Goal: Task Accomplishment & Management: Manage account settings

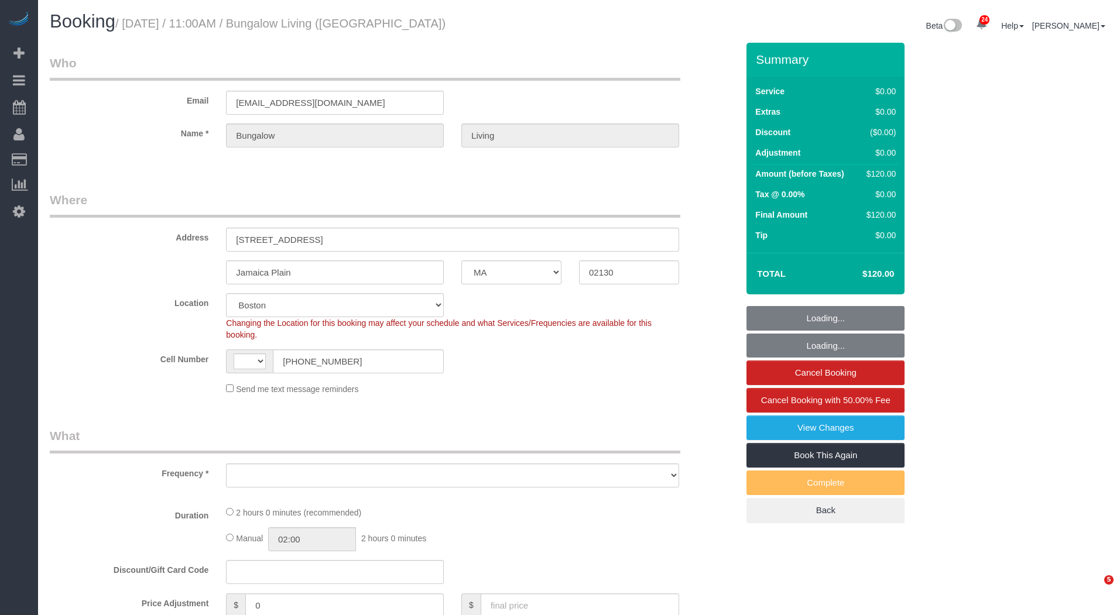
select select "MA"
select select "string:US"
select select "object:6393"
select select "spot1"
select select "number:89"
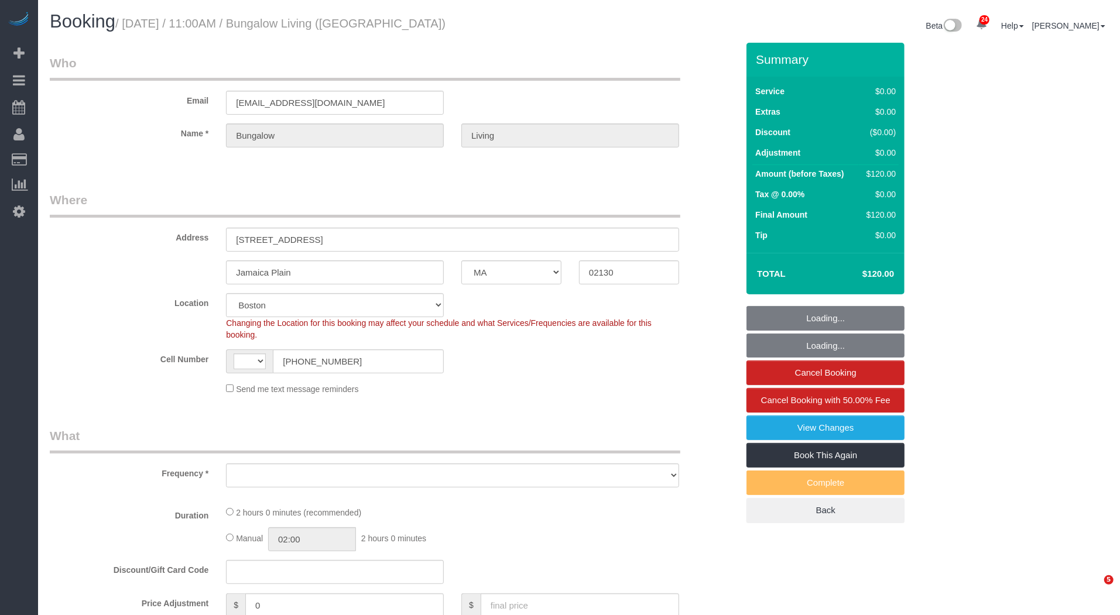
select select "number:90"
select select "number:15"
select select "number:7"
select select "number:21"
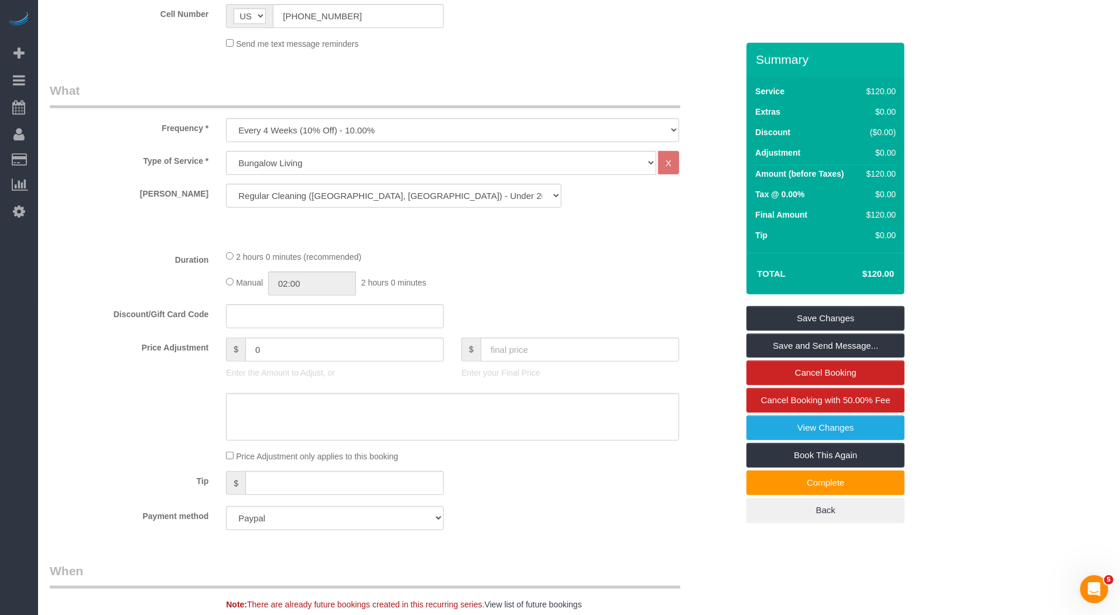
scroll to position [305, 0]
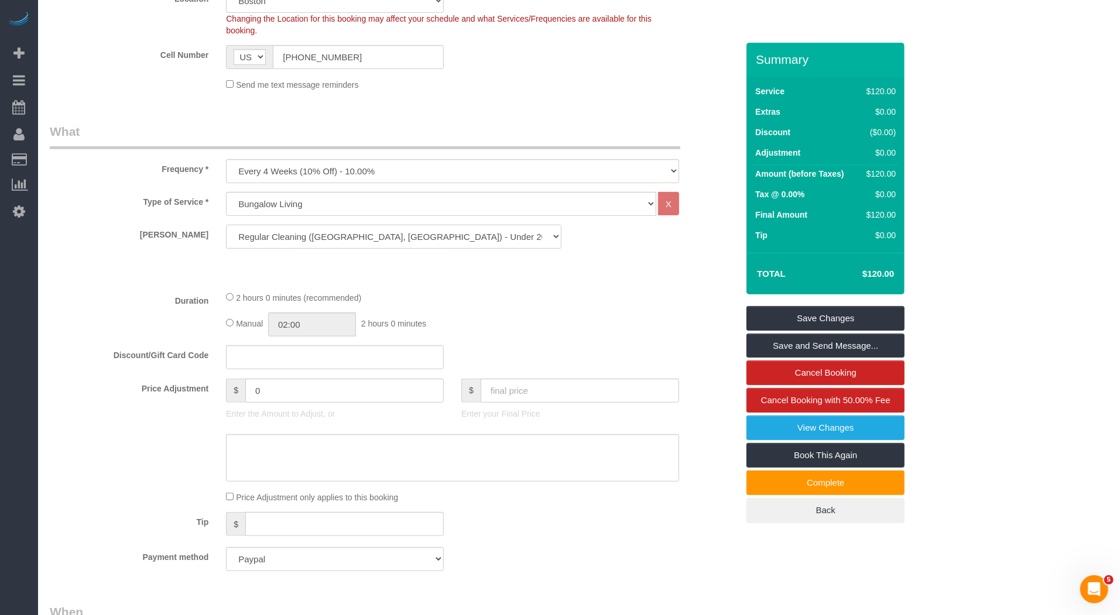
click at [447, 235] on select "Regular Cleaning (Boston, NYC) - Under 2000 SF Regular Cleaning (Boston, NYC) -…" at bounding box center [394, 237] width 336 height 24
select select "13"
click at [226, 225] on select "Regular Cleaning (Boston, NYC) - Under 2000 SF Regular Cleaning (Boston, NYC) -…" at bounding box center [394, 237] width 336 height 24
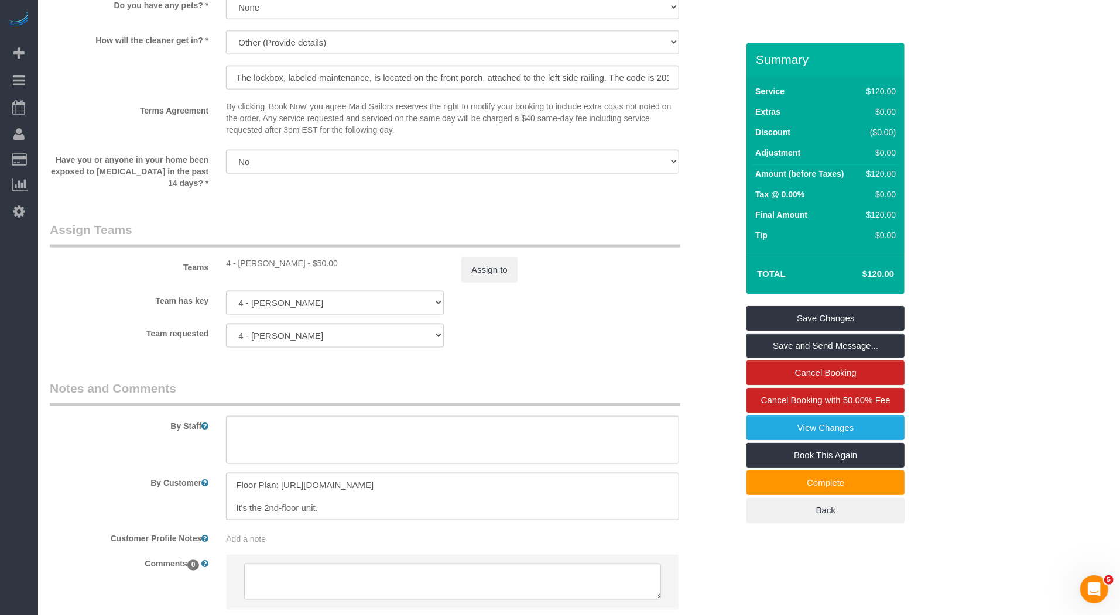
scroll to position [1234, 0]
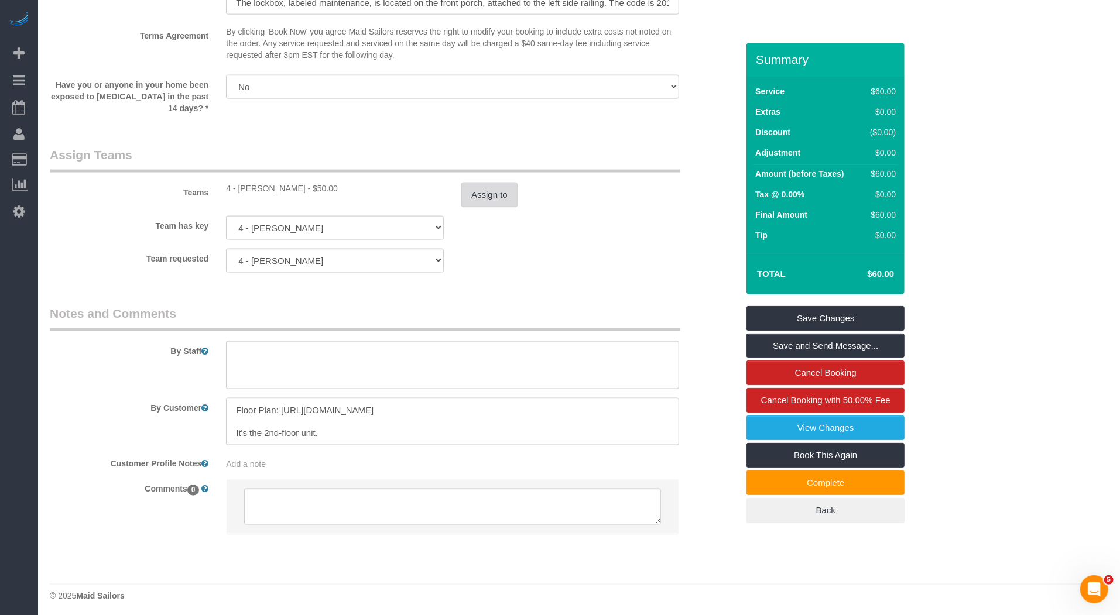
click at [481, 194] on button "Assign to" at bounding box center [489, 195] width 56 height 25
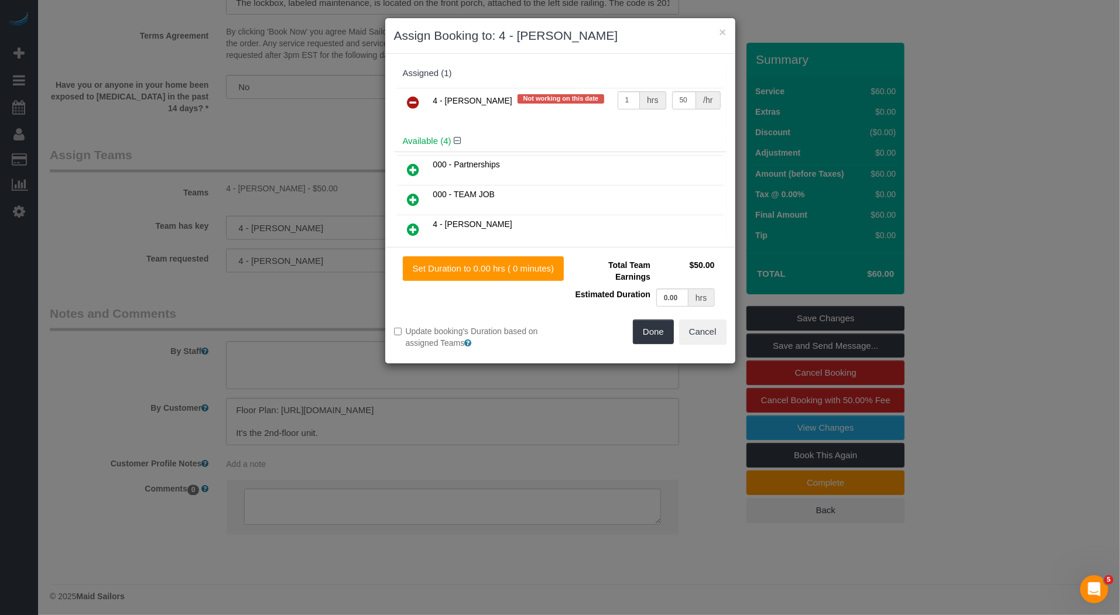
select select "spot6"
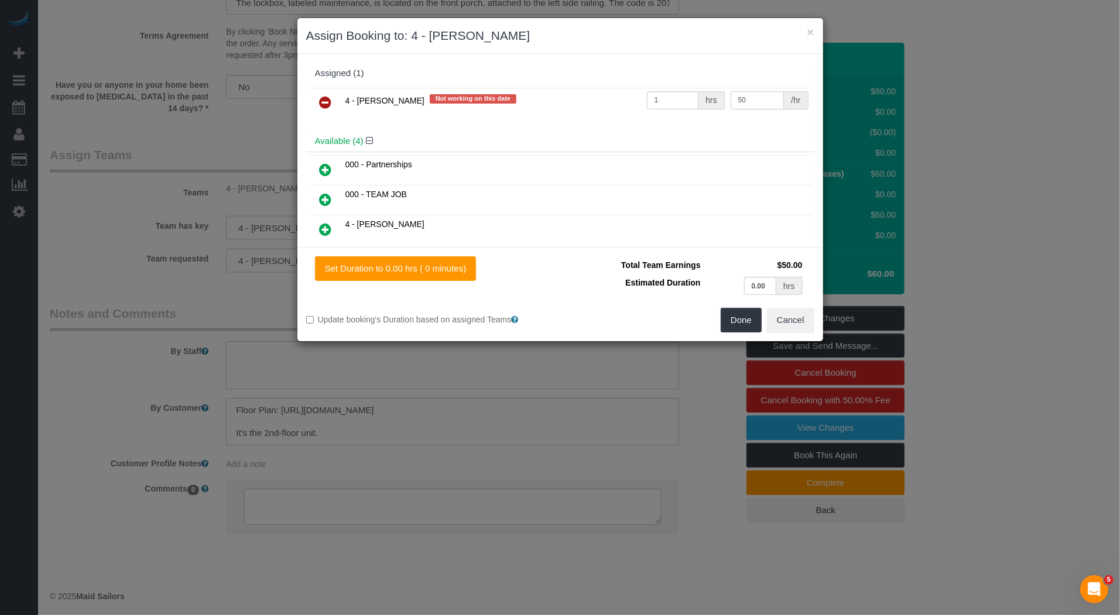
click at [751, 104] on input "50" at bounding box center [758, 100] width 54 height 18
type input "25"
click at [750, 317] on button "Done" at bounding box center [741, 320] width 41 height 25
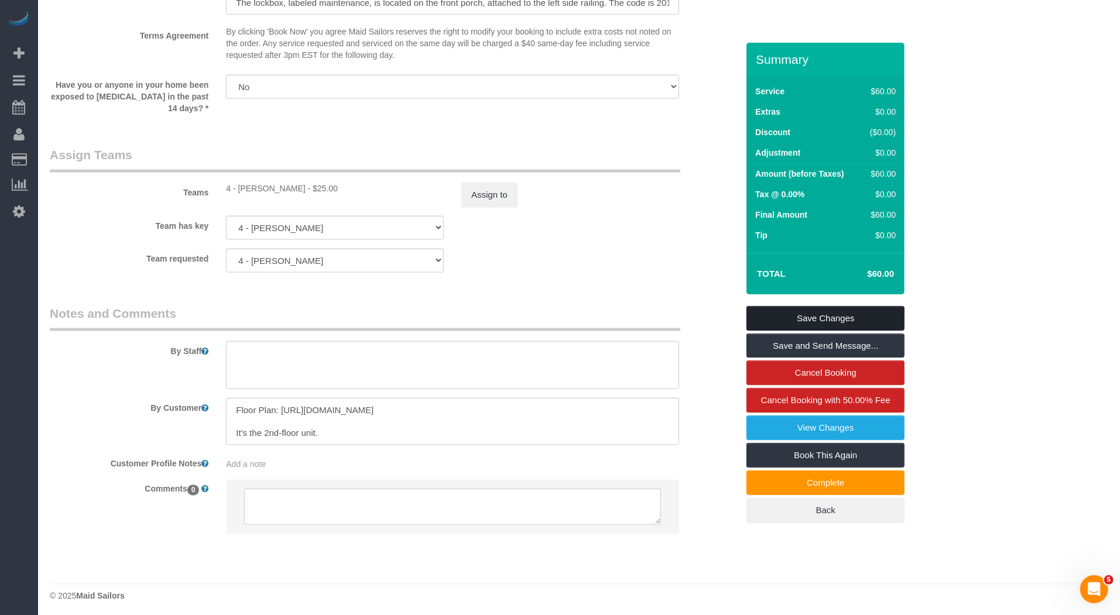
click at [809, 321] on link "Save Changes" at bounding box center [826, 318] width 158 height 25
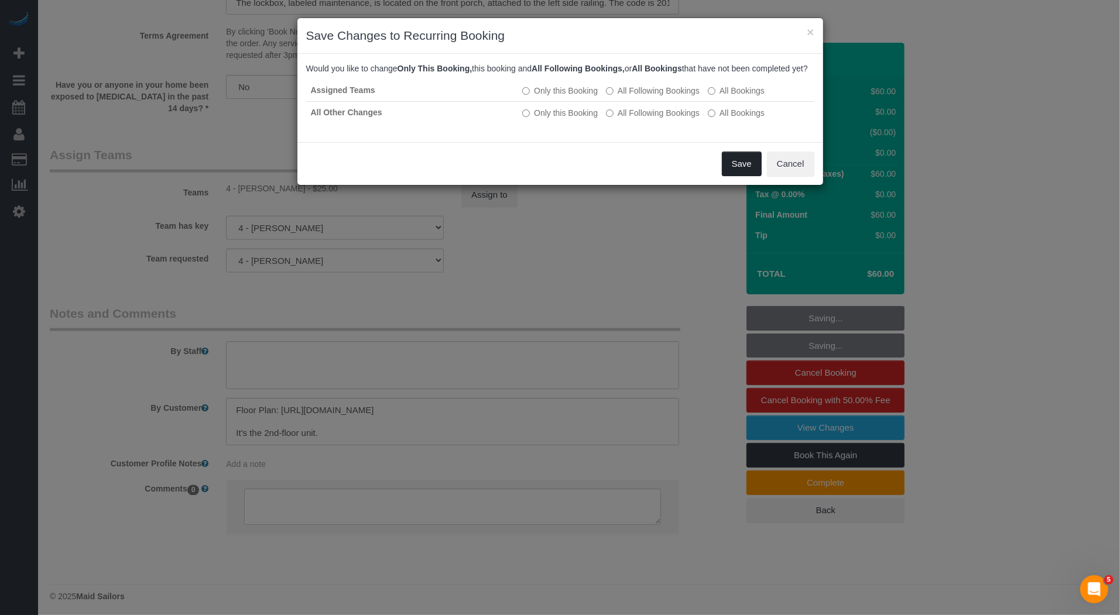
click at [741, 176] on button "Save" at bounding box center [742, 164] width 40 height 25
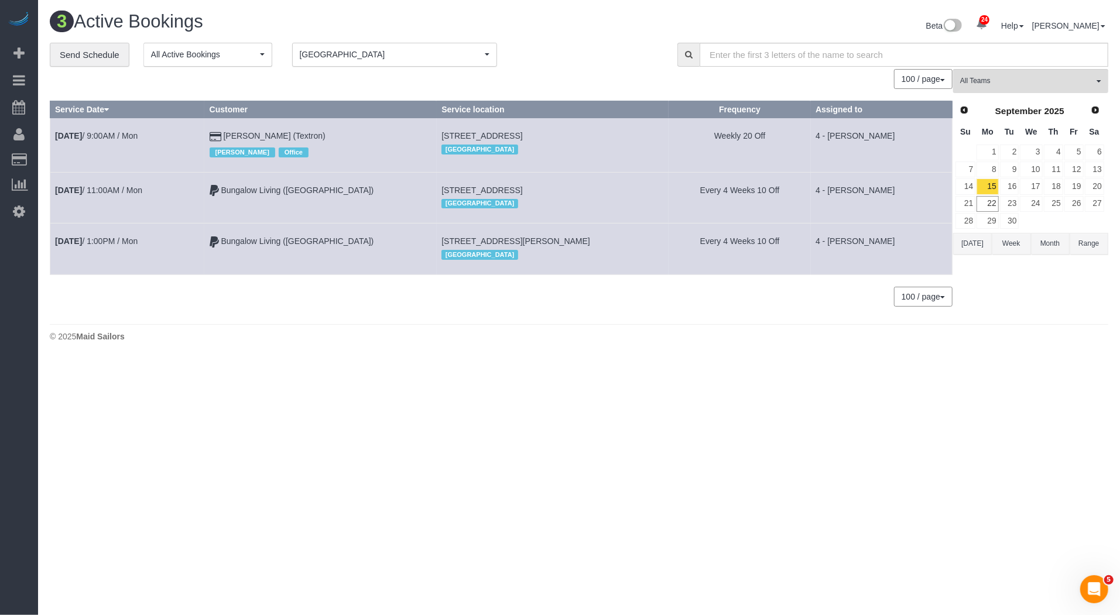
click at [736, 135] on td "Weekly 20 Off" at bounding box center [740, 145] width 142 height 54
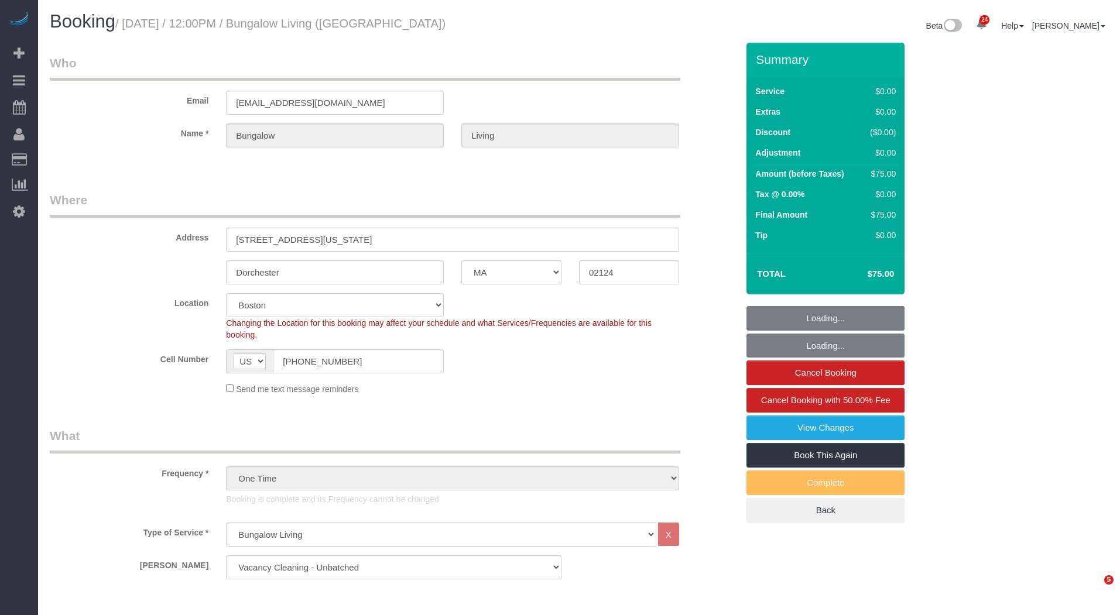
select select "MA"
select select "spot1"
select select "number:89"
select select "number:90"
select select "number:15"
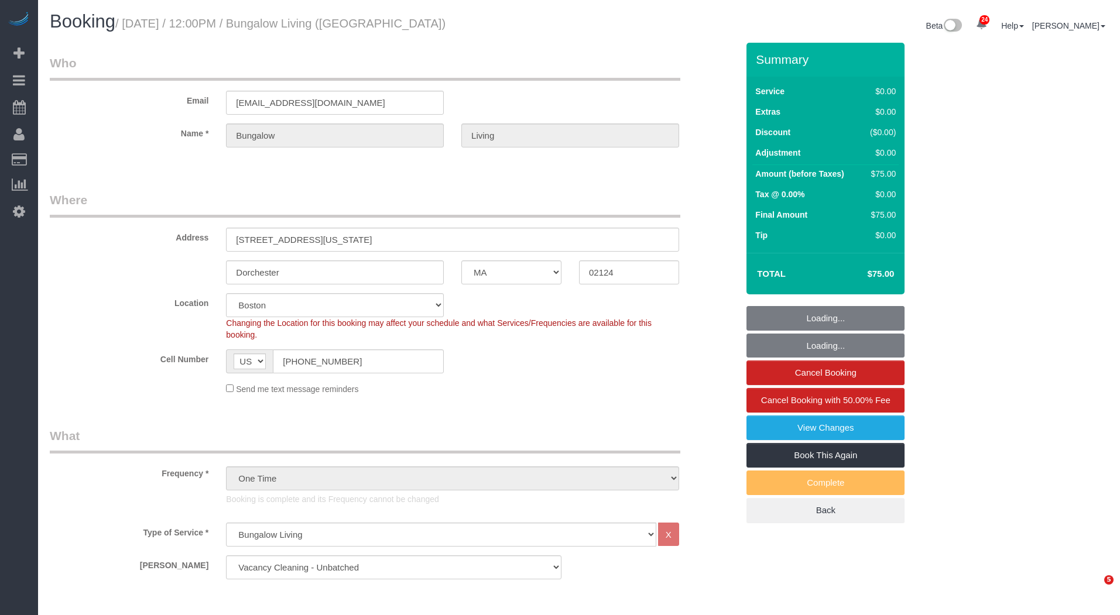
select select "number:7"
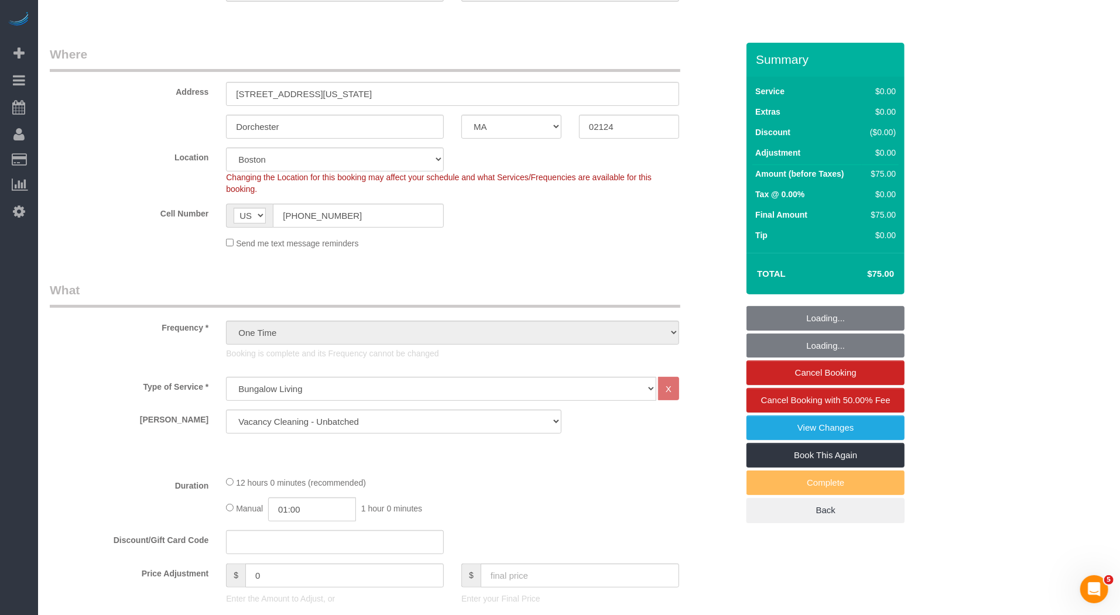
scroll to position [171, 0]
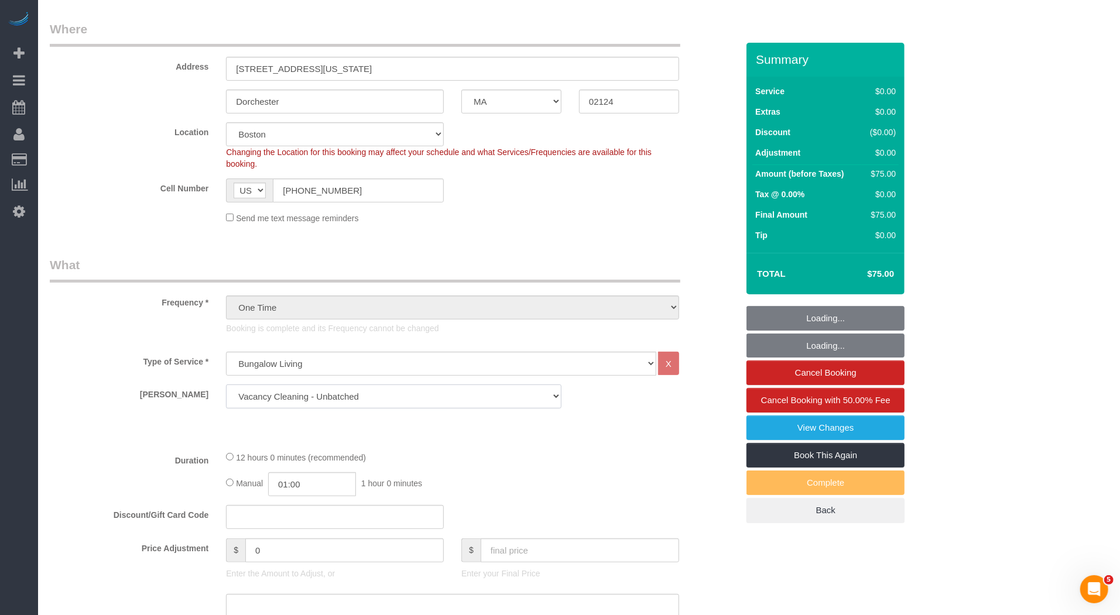
click at [521, 401] on select "Regular Cleaning (Boston, NYC) - Under 2000 SF Regular Cleaning (Boston, NYC) -…" at bounding box center [394, 397] width 336 height 24
select select "11"
click at [226, 385] on select "Regular Cleaning (Boston, NYC) - Under 2000 SF Regular Cleaning (Boston, NYC) -…" at bounding box center [394, 397] width 336 height 24
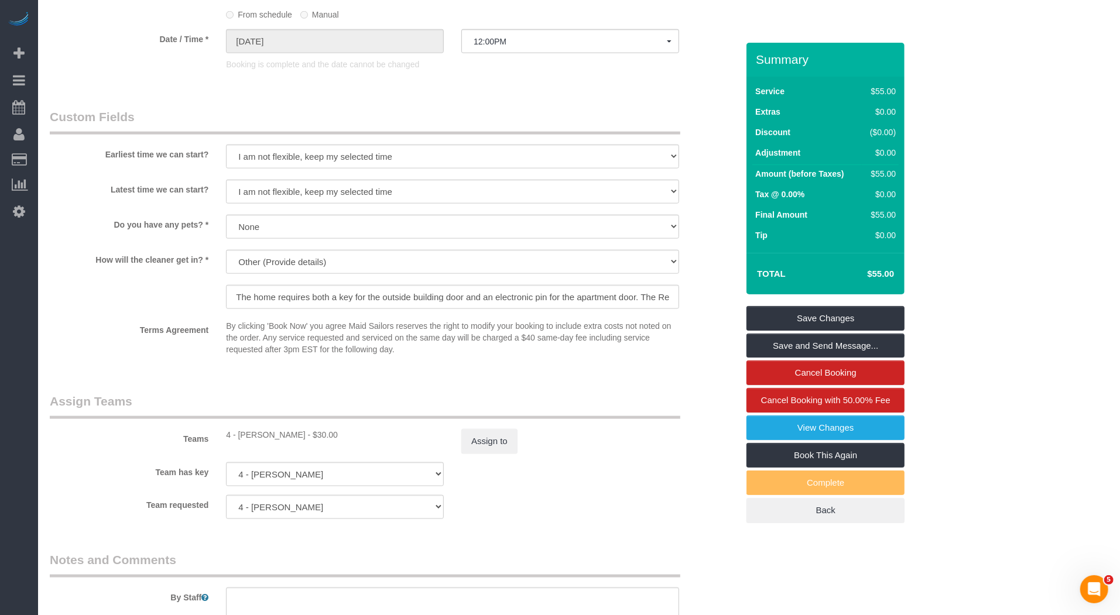
scroll to position [973, 0]
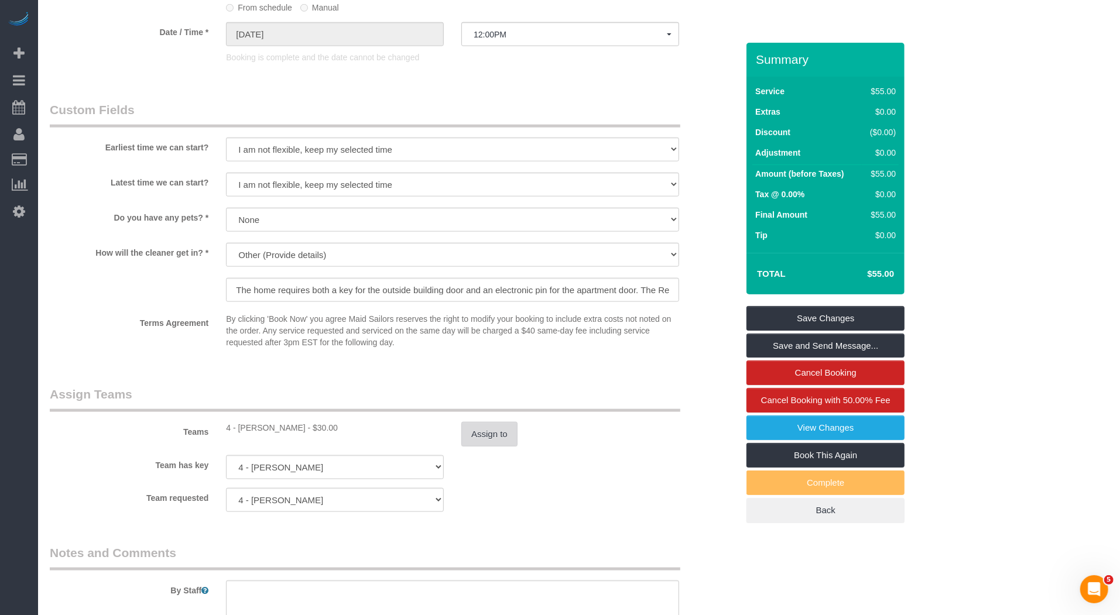
click at [495, 435] on button "Assign to" at bounding box center [489, 434] width 56 height 25
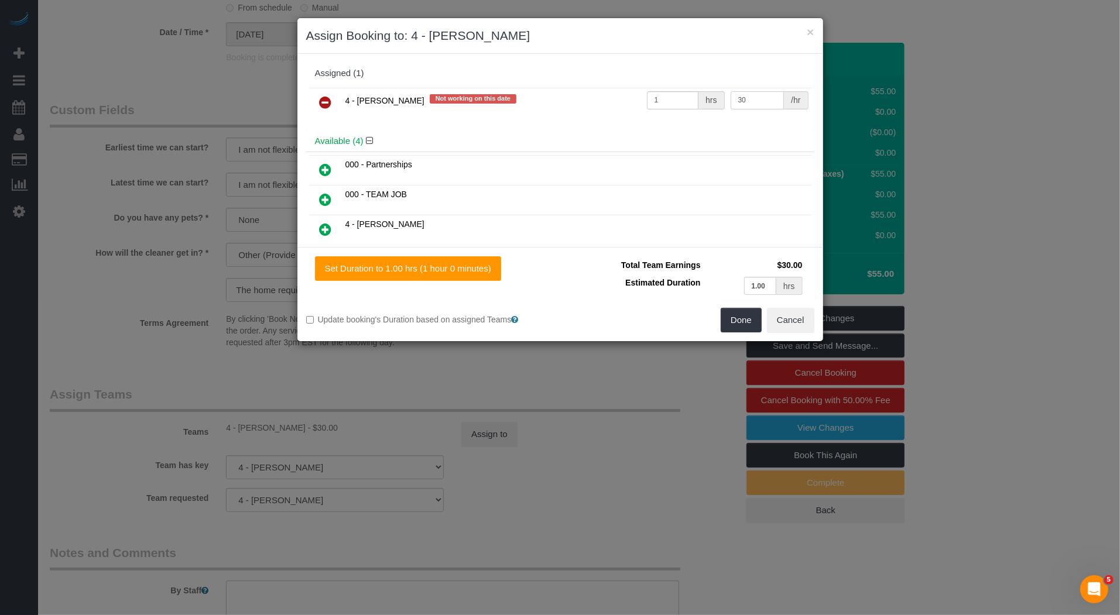
click at [759, 94] on input "30" at bounding box center [758, 100] width 54 height 18
type input "25"
click at [739, 321] on button "Done" at bounding box center [741, 320] width 41 height 25
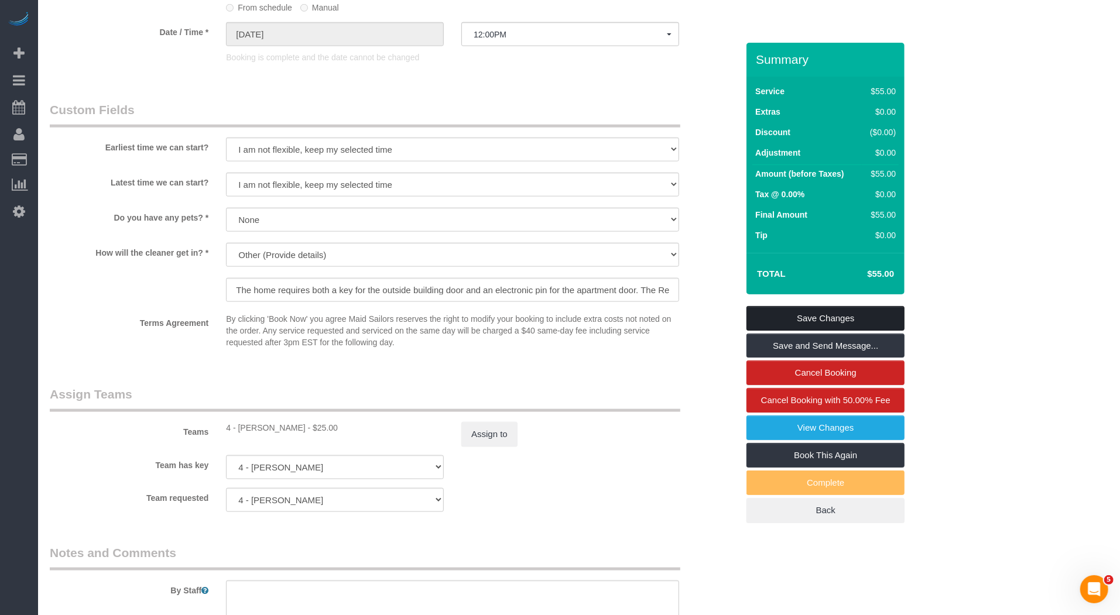
click at [805, 324] on link "Save Changes" at bounding box center [826, 318] width 158 height 25
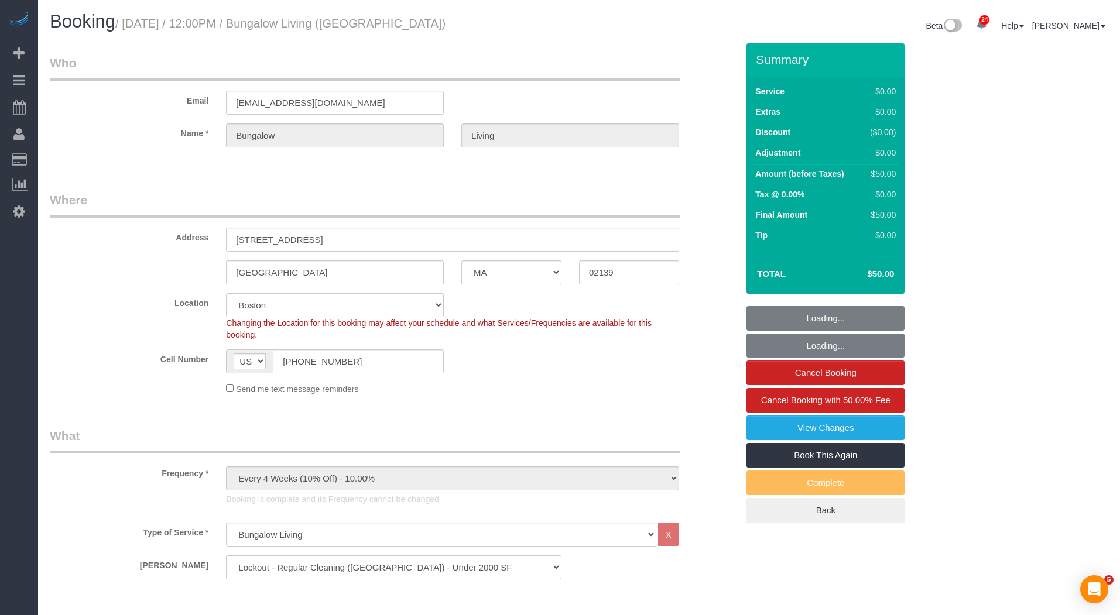
select select "MA"
select select "17"
select select "spot1"
select select "number:89"
select select "number:90"
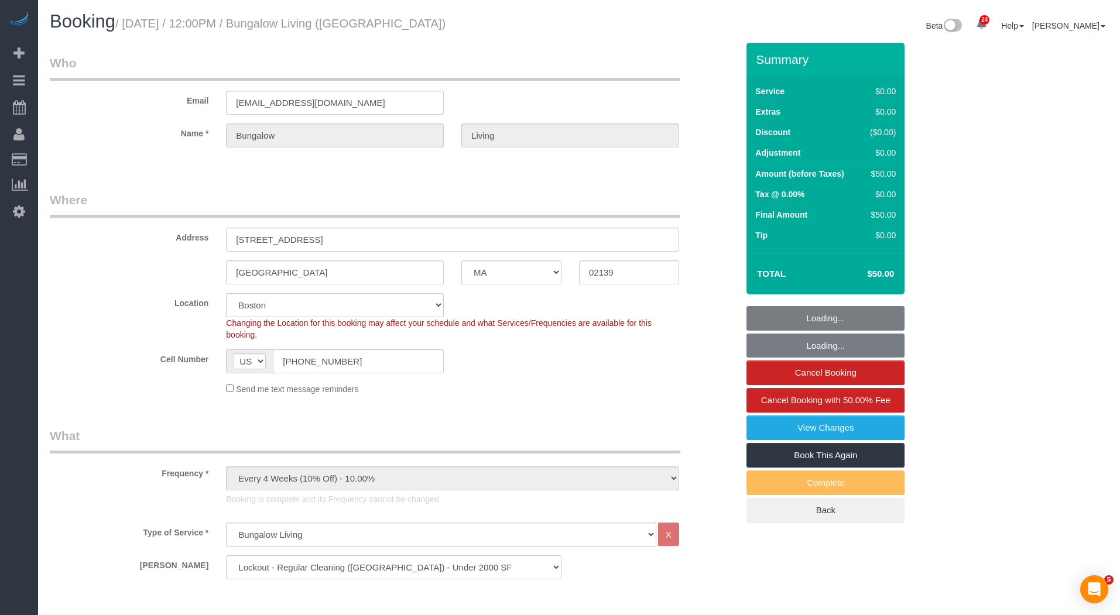
select select "number:15"
select select "number:7"
click at [815, 430] on link "View Changes" at bounding box center [826, 428] width 158 height 25
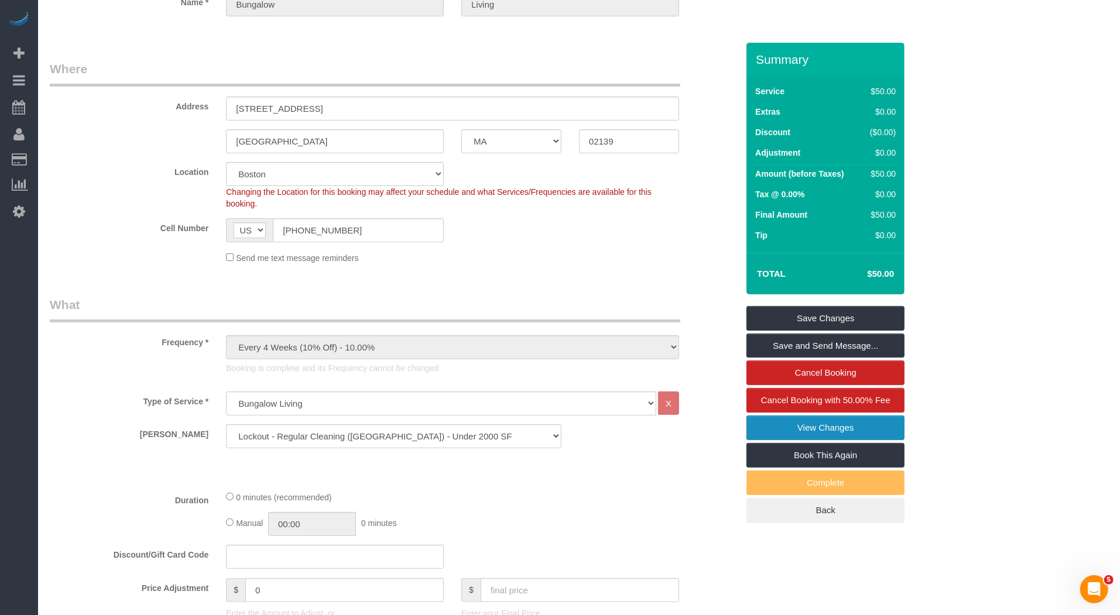
scroll to position [158, 0]
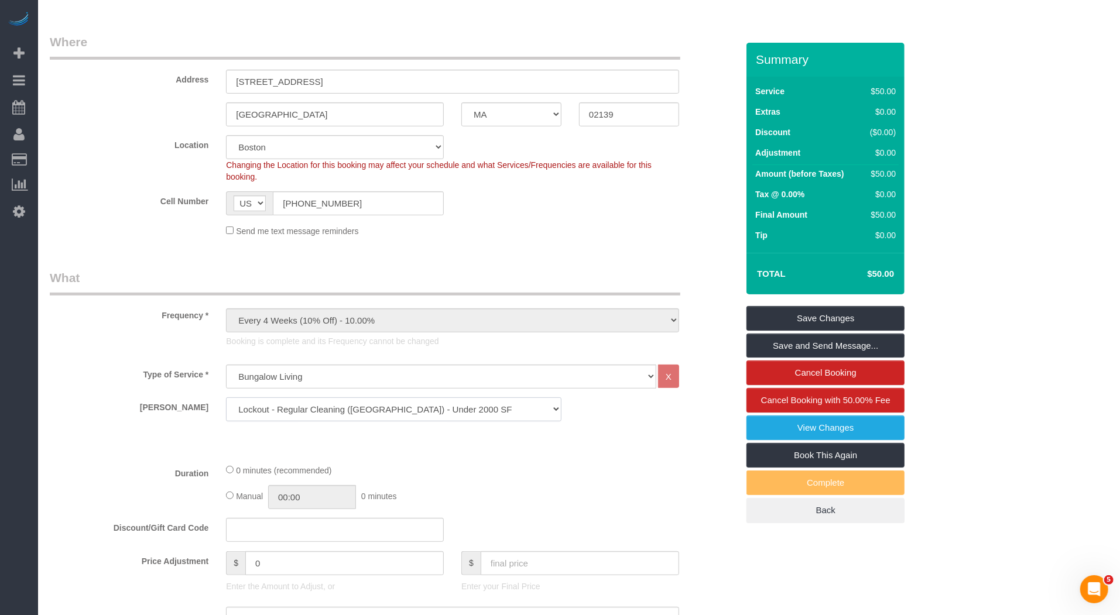
click at [473, 403] on select "Regular Cleaning ([GEOGRAPHIC_DATA], [GEOGRAPHIC_DATA]) - Under 2000 SF Regular…" at bounding box center [394, 410] width 336 height 24
select select "13"
click at [226, 398] on select "Regular Cleaning ([GEOGRAPHIC_DATA], [GEOGRAPHIC_DATA]) - Under 2000 SF Regular…" at bounding box center [394, 410] width 336 height 24
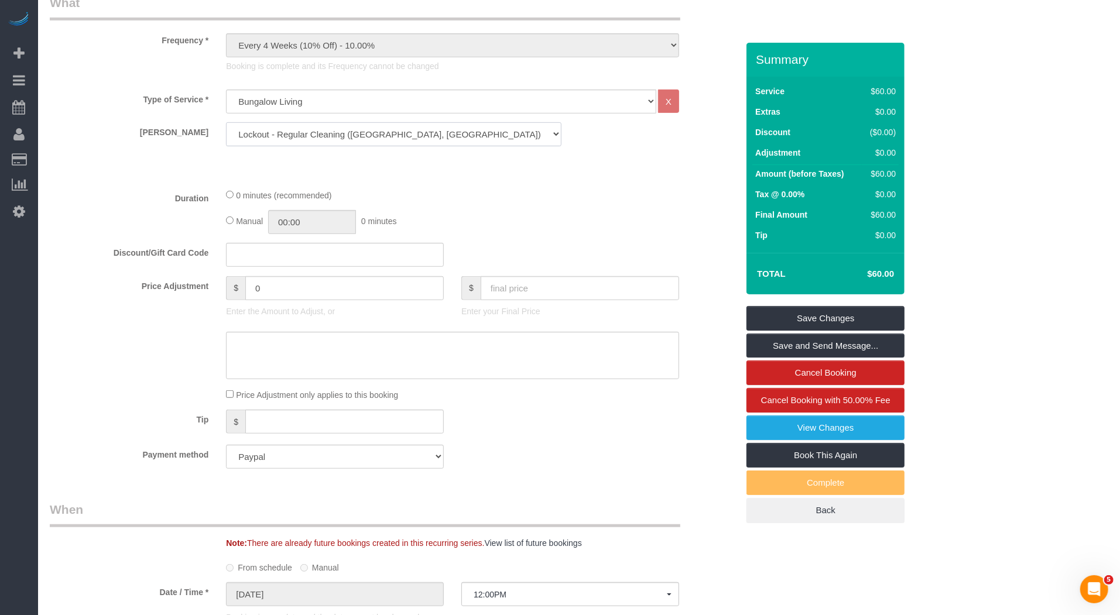
scroll to position [0, 0]
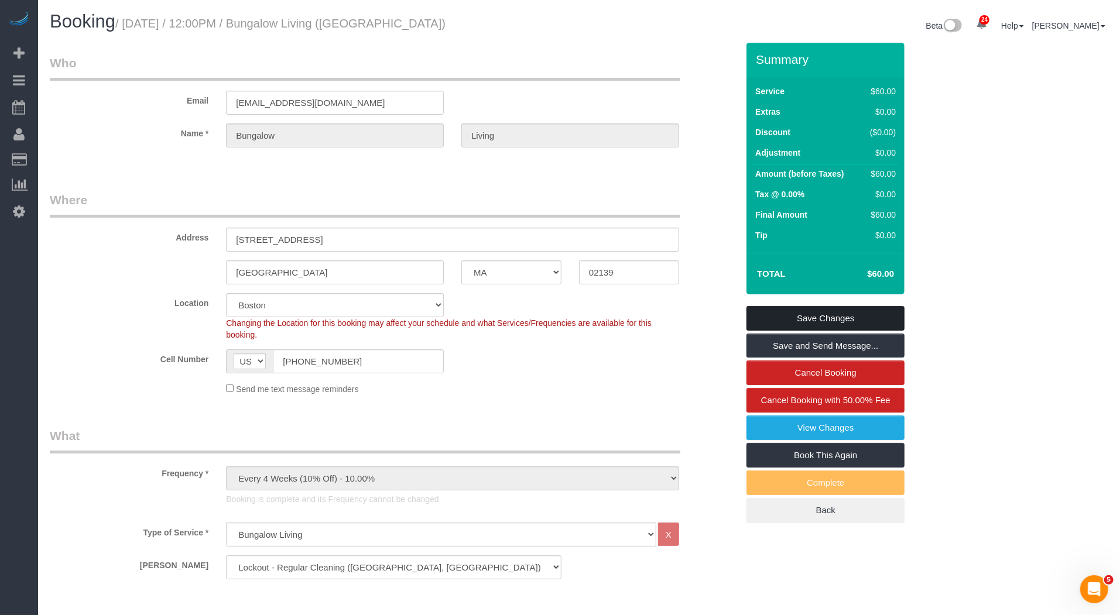
click at [798, 318] on link "Save Changes" at bounding box center [826, 318] width 158 height 25
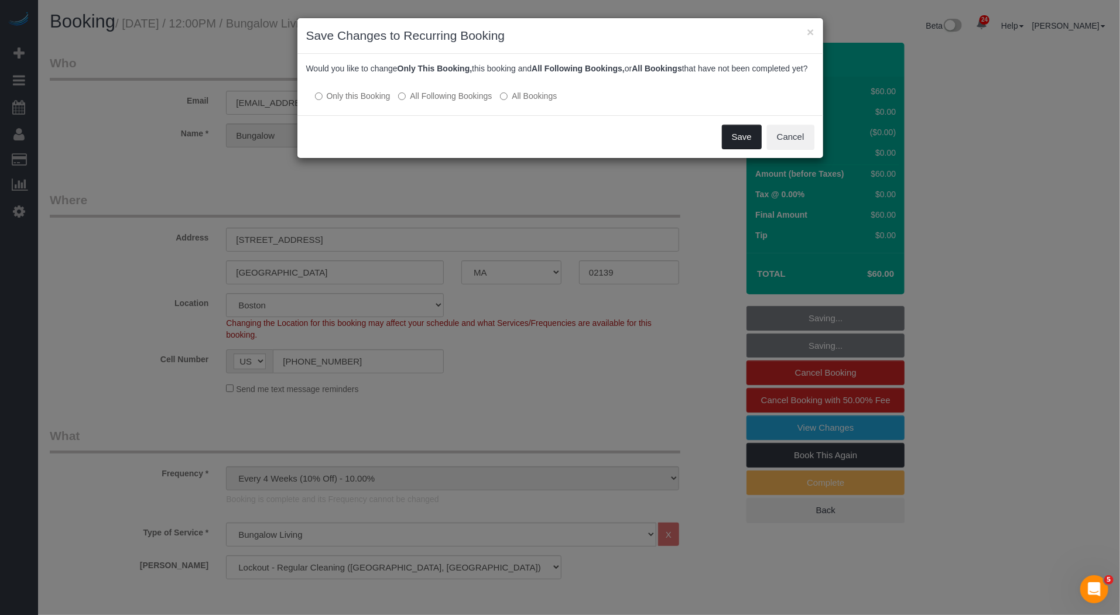
click at [741, 144] on button "Save" at bounding box center [742, 137] width 40 height 25
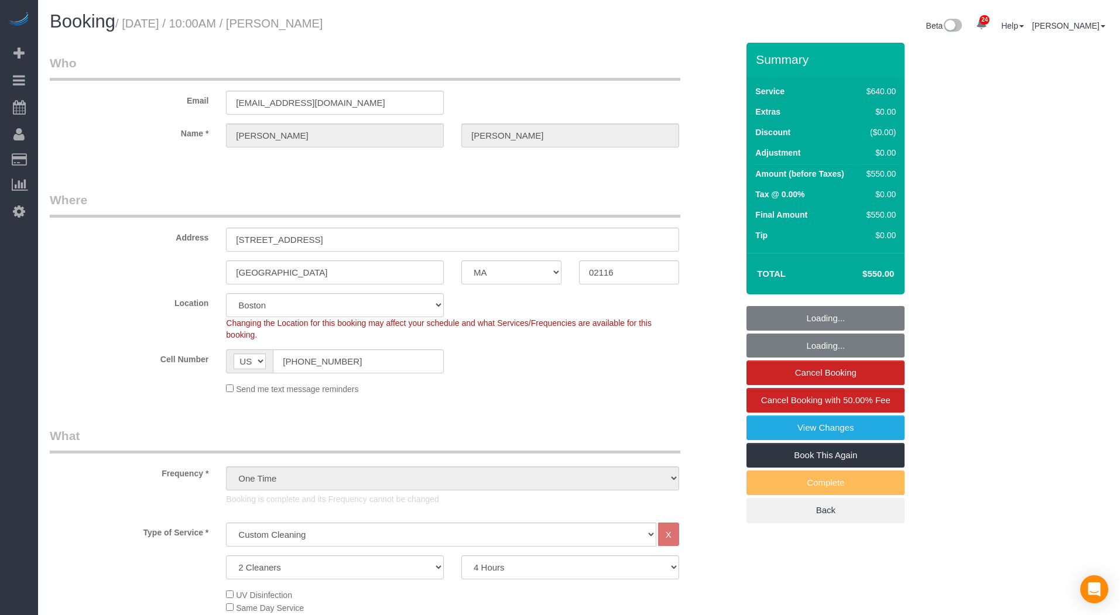
select select "MA"
select select "2"
select select "240"
select select "spot1"
select select "number:58"
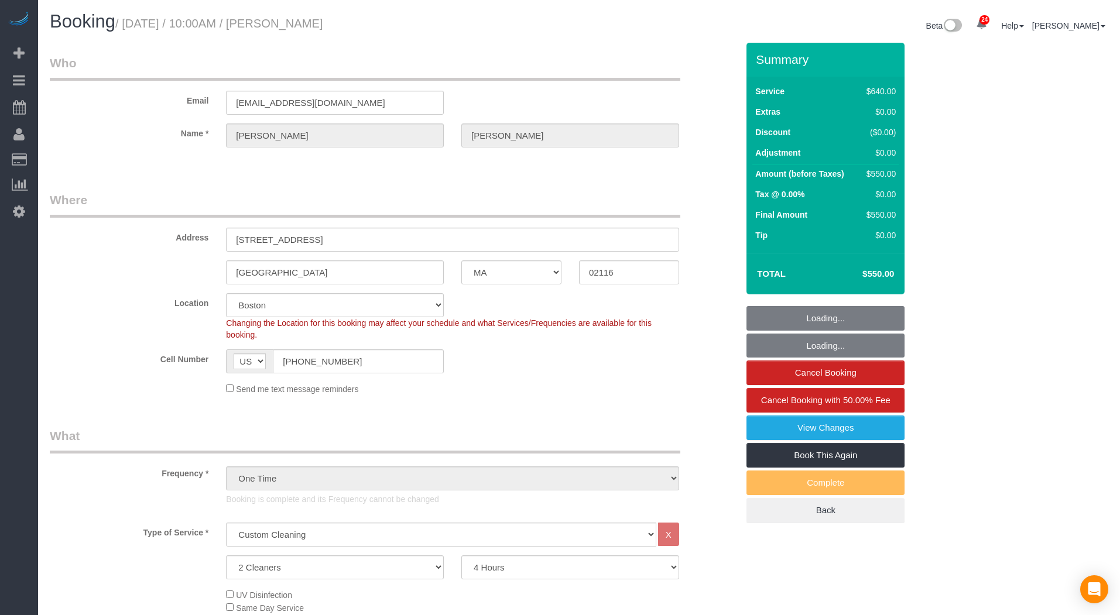
select select "number:70"
select select "number:15"
select select "number:5"
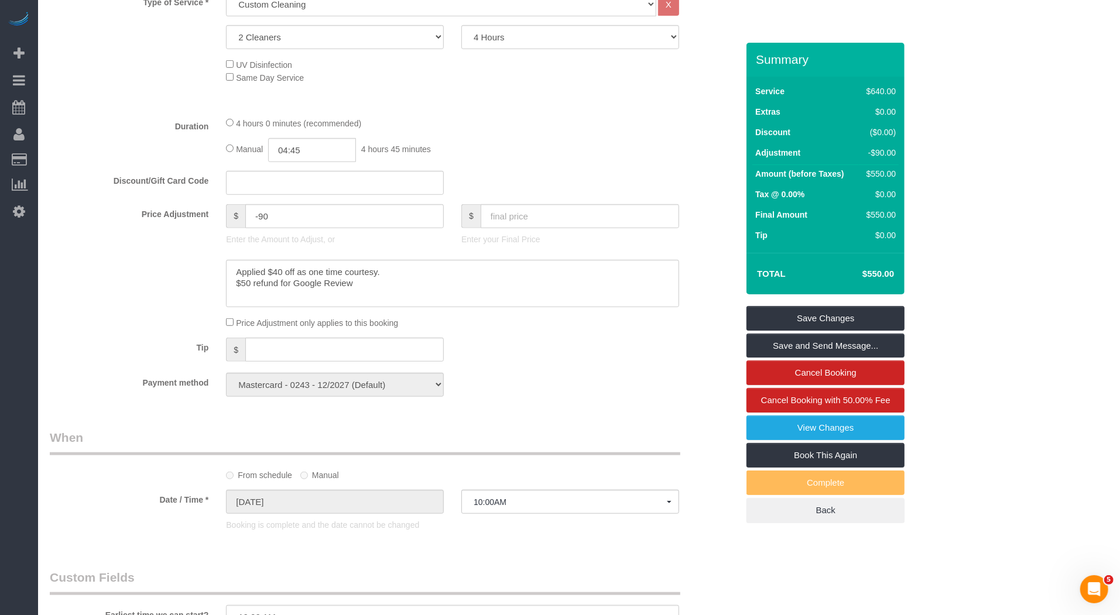
scroll to position [1220, 0]
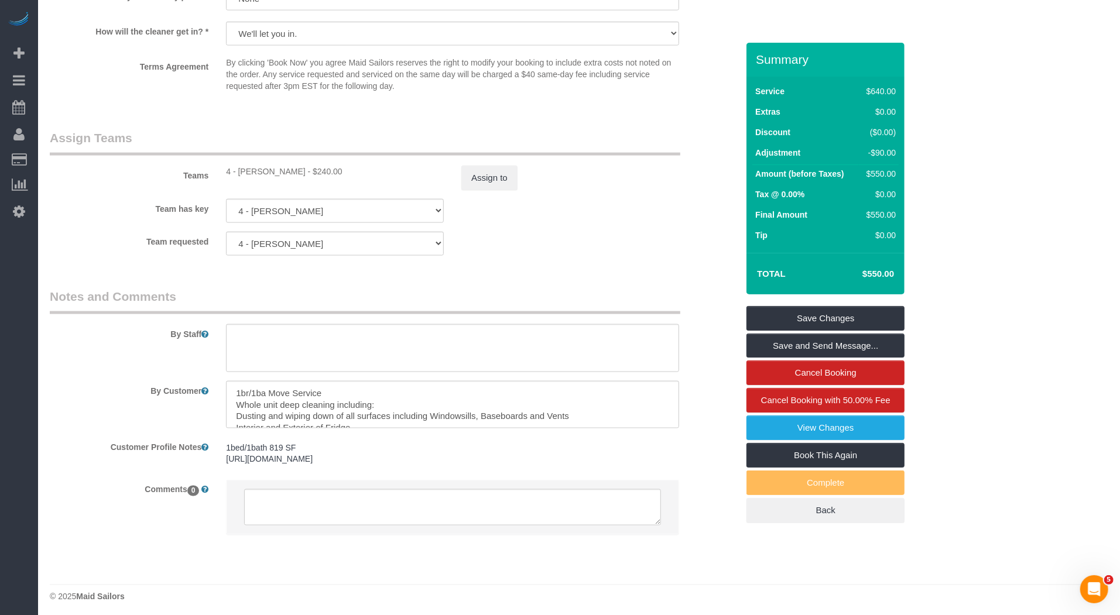
click at [488, 162] on div "Teams 4 - Marcia Batista - $240.00 Assign to" at bounding box center [394, 159] width 706 height 61
click at [491, 170] on button "Assign to" at bounding box center [489, 178] width 56 height 25
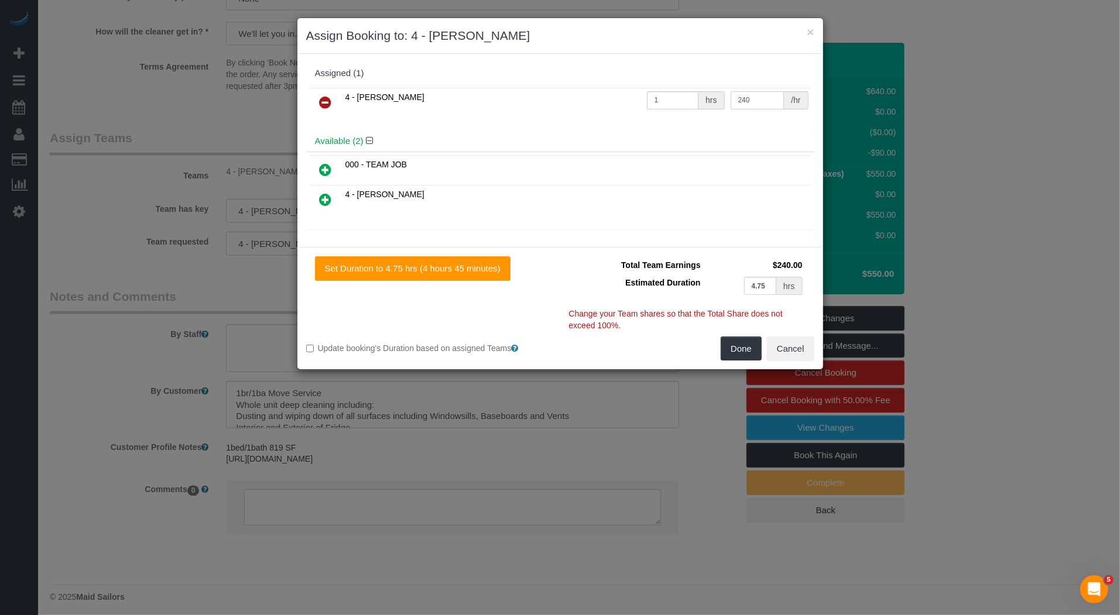
click at [747, 97] on input "240" at bounding box center [758, 100] width 54 height 18
type input "300"
click at [743, 341] on button "Done" at bounding box center [741, 349] width 41 height 25
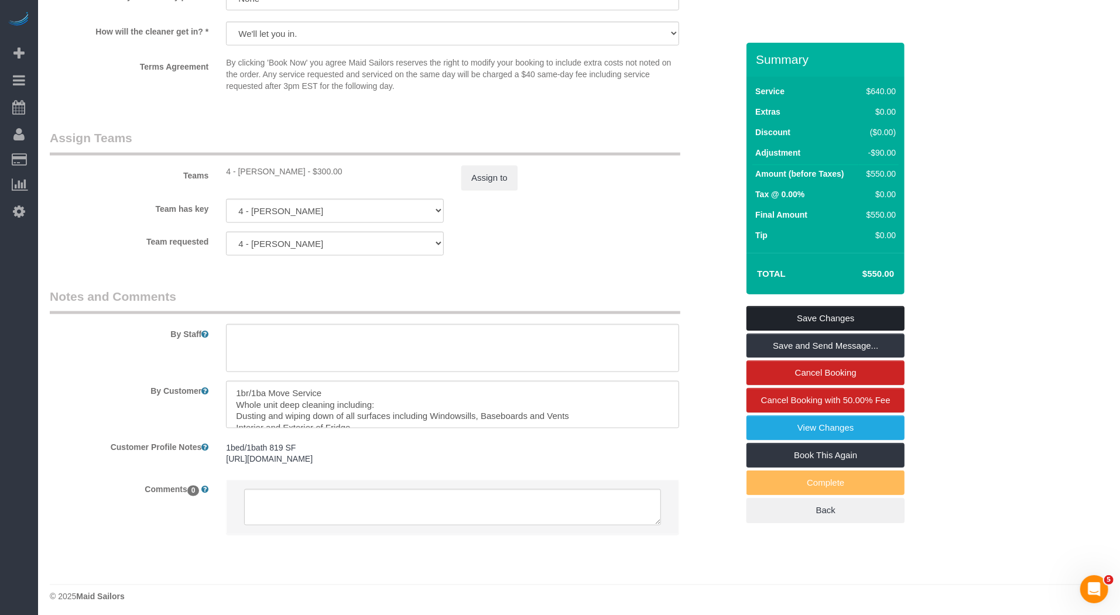
click at [849, 323] on link "Save Changes" at bounding box center [826, 318] width 158 height 25
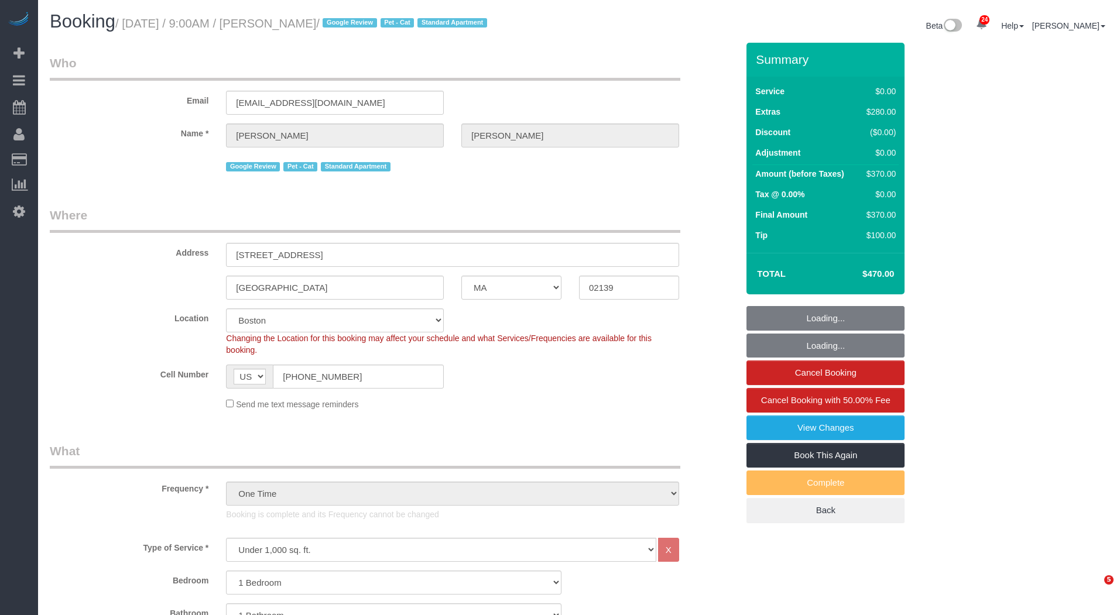
select select "MA"
select select "1"
select select "spot1"
select select "number:56"
select select "number:71"
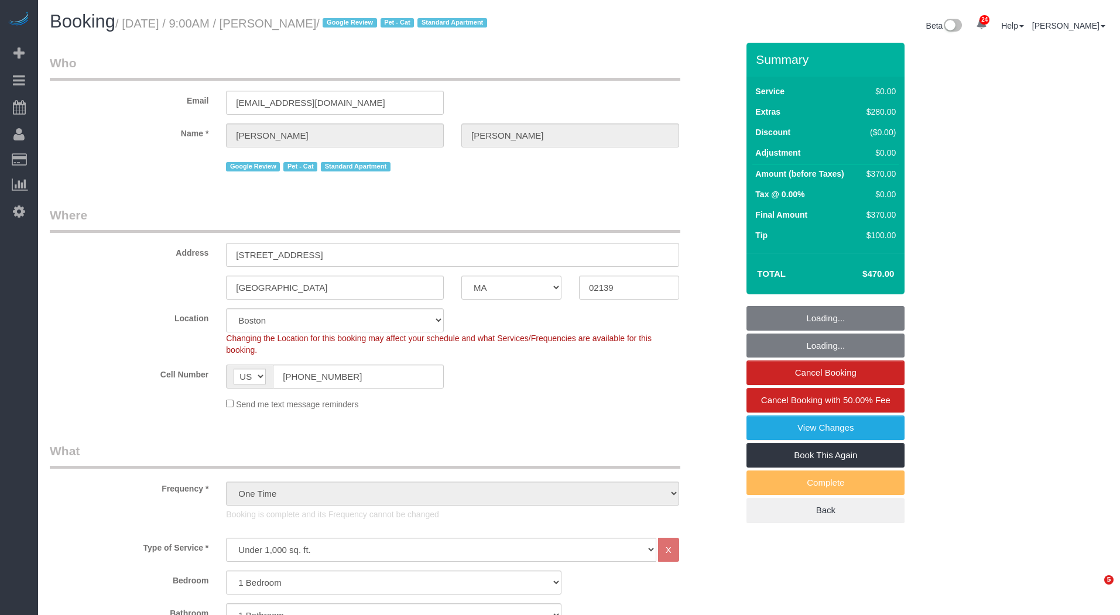
select select "number:14"
select select "number:7"
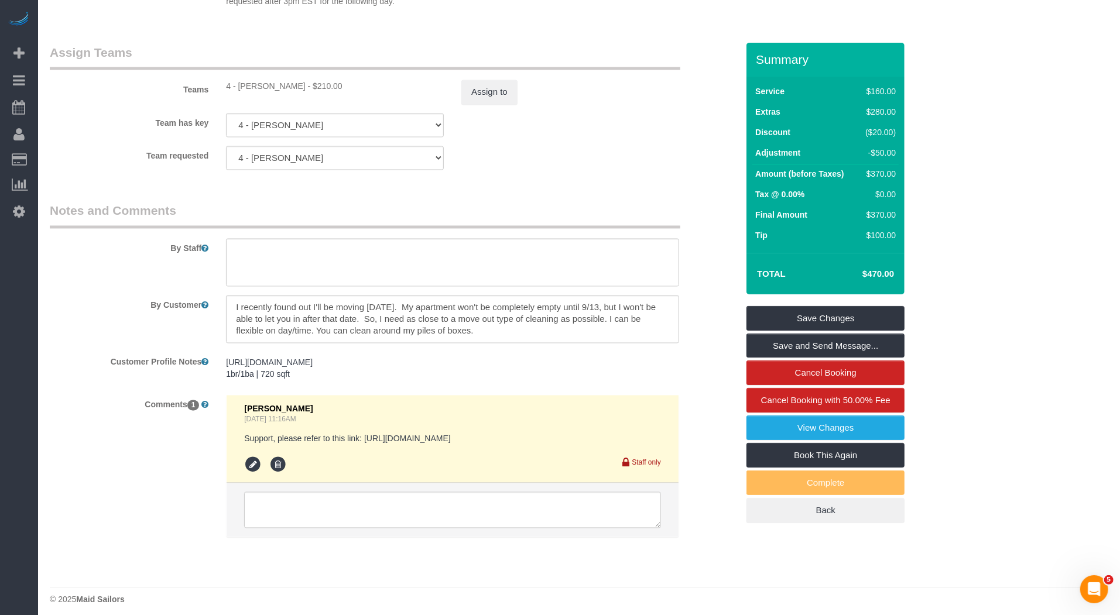
scroll to position [1577, 0]
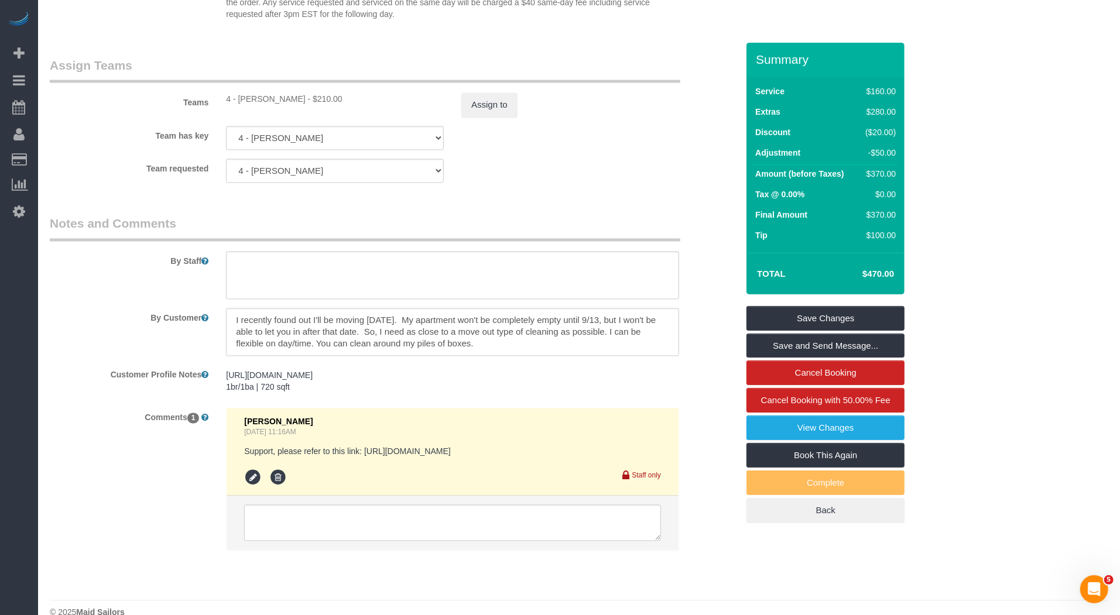
click at [694, 218] on div "By Staff" at bounding box center [394, 258] width 706 height 84
